Goal: Task Accomplishment & Management: Manage account settings

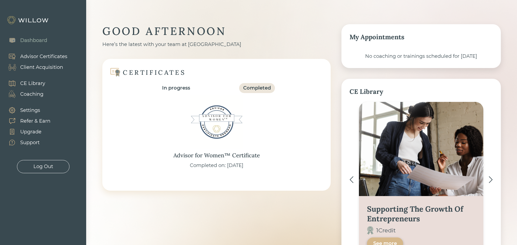
click at [36, 69] on div "Client Acquisition" at bounding box center [41, 67] width 43 height 7
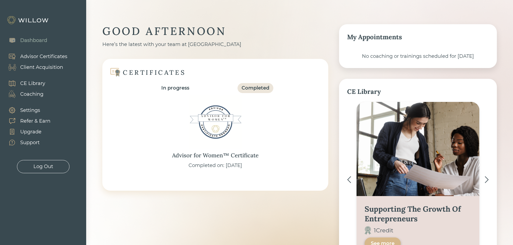
select select "3"
select select "2"
select select "10"
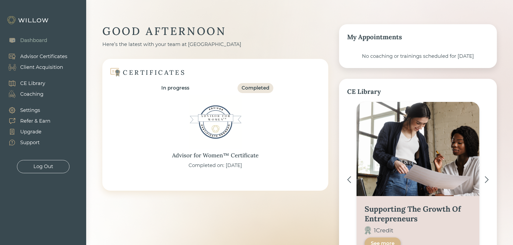
select select "2"
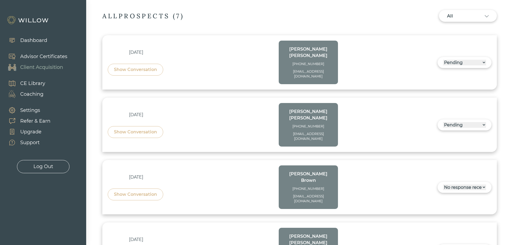
scroll to position [161, 0]
click at [456, 122] on select "------ Not ready to move forward No response received Pending Matched Not a Fit" at bounding box center [464, 125] width 43 height 6
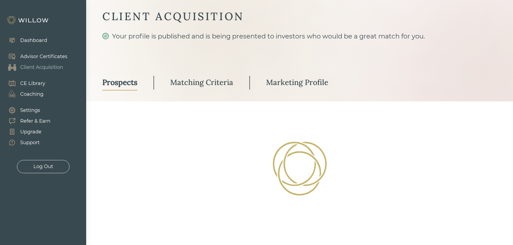
scroll to position [143, 0]
select select "3"
select select "2"
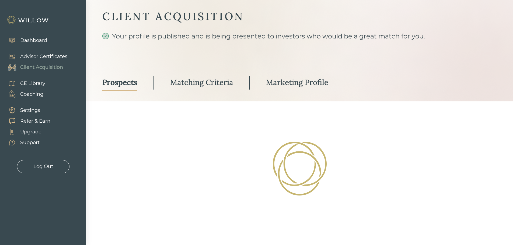
select select "10"
select select "2"
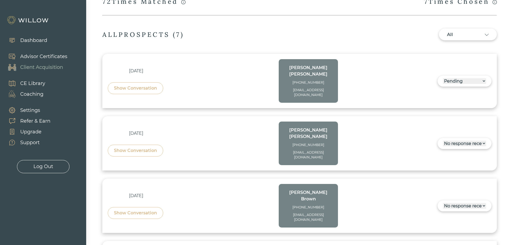
click at [462, 78] on select "------ Not ready to move forward No response received Pending Matched Not a Fit" at bounding box center [464, 81] width 43 height 6
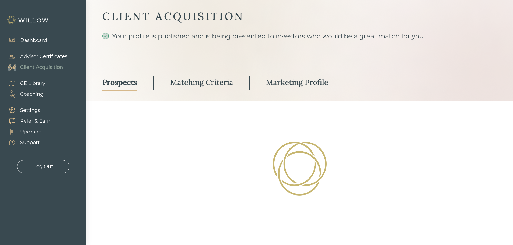
select select "2"
select select "10"
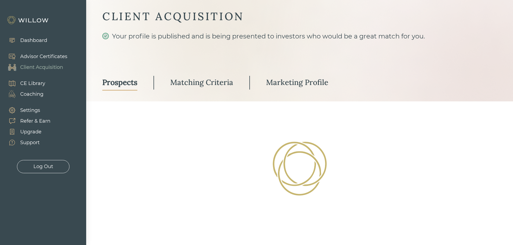
select select "2"
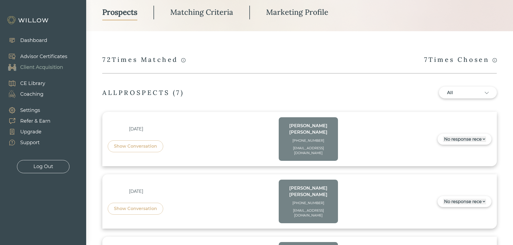
scroll to position [84, 0]
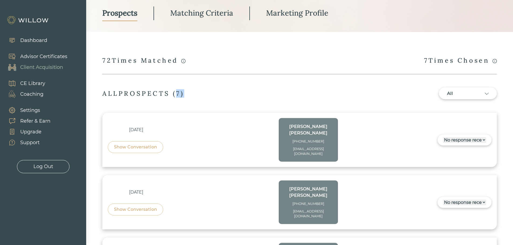
drag, startPoint x: 180, startPoint y: 94, endPoint x: 205, endPoint y: 92, distance: 24.8
click at [205, 92] on div "ALL PROSPECTS ( 7 ) All" at bounding box center [299, 93] width 394 height 12
